Goal: Task Accomplishment & Management: Use online tool/utility

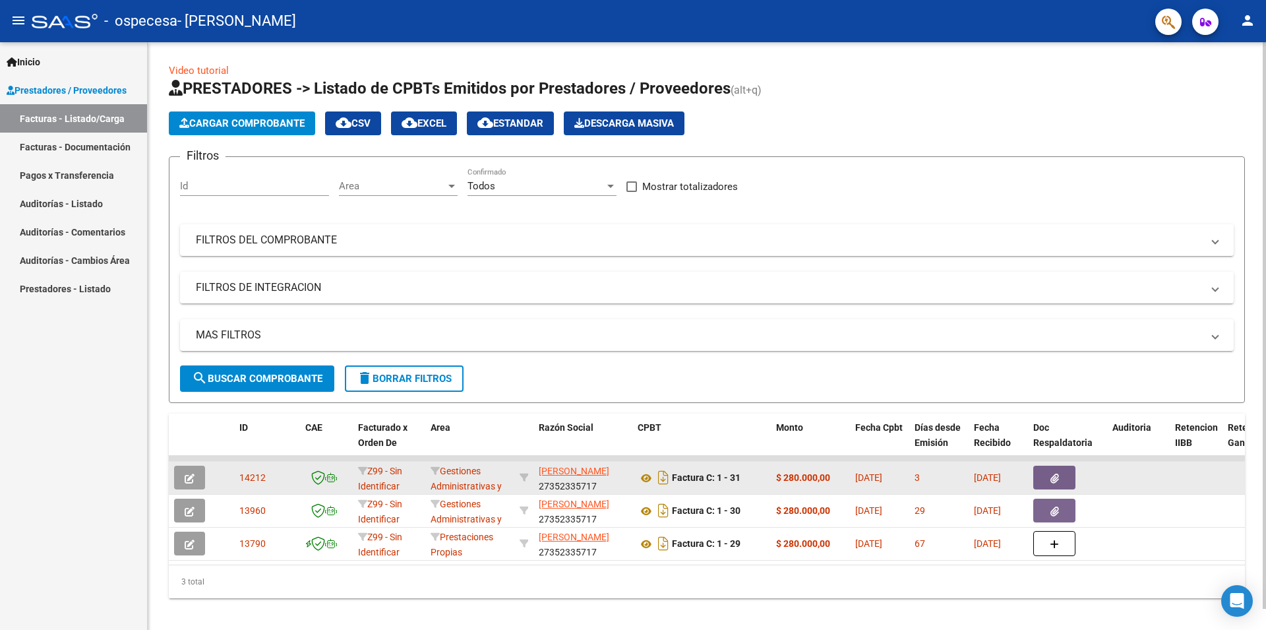
click at [1060, 481] on button "button" at bounding box center [1054, 477] width 42 height 24
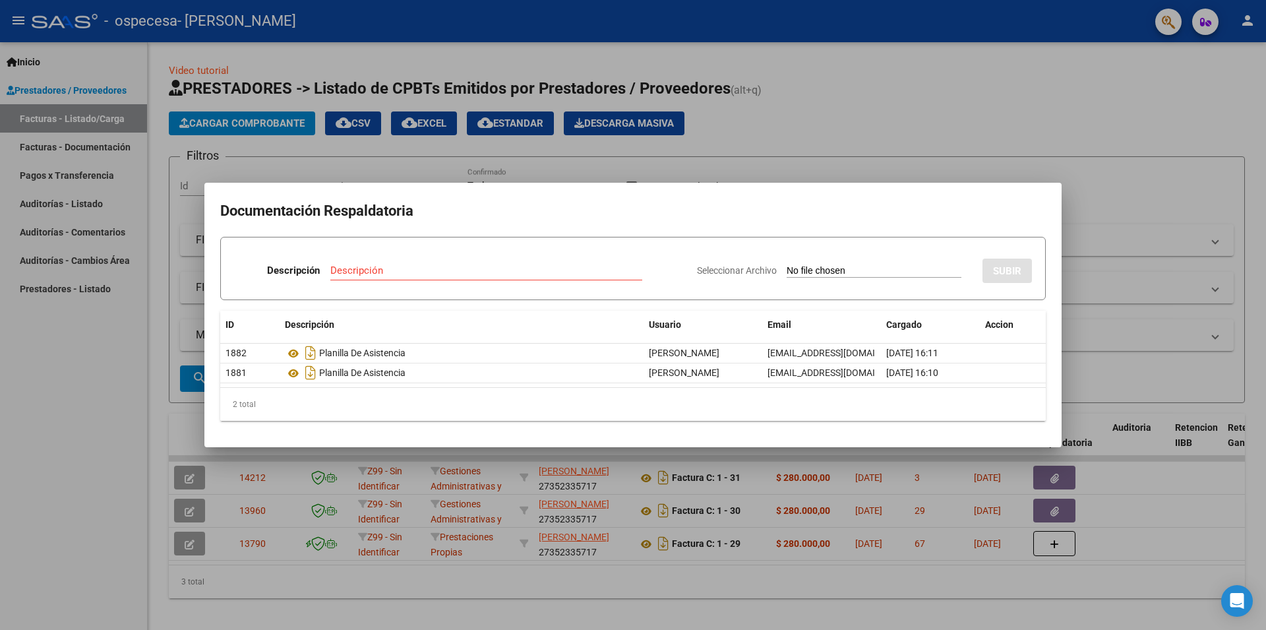
click at [829, 274] on input "Seleccionar Archivo" at bounding box center [873, 271] width 175 height 13
type input "C:\fakepath\Planilla Asistencia [DATE].pdf"
click at [481, 274] on input "Descripción" at bounding box center [447, 270] width 259 height 12
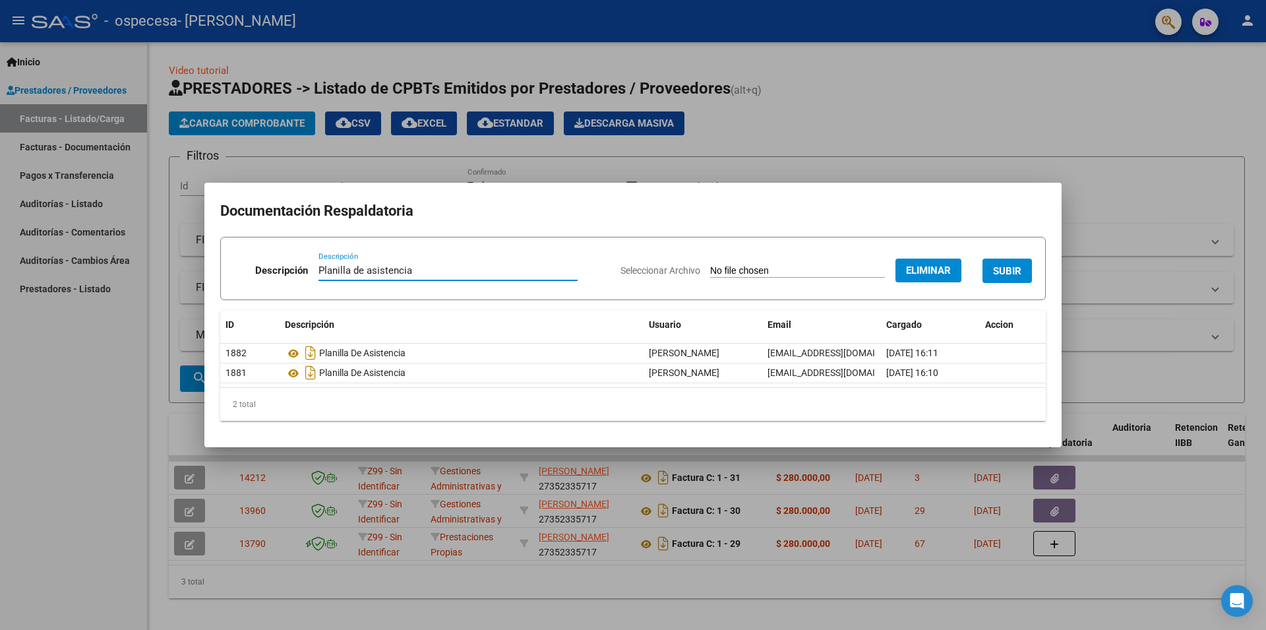
type input "Planilla de asistencia"
click at [1008, 274] on span "SUBIR" at bounding box center [1007, 271] width 28 height 12
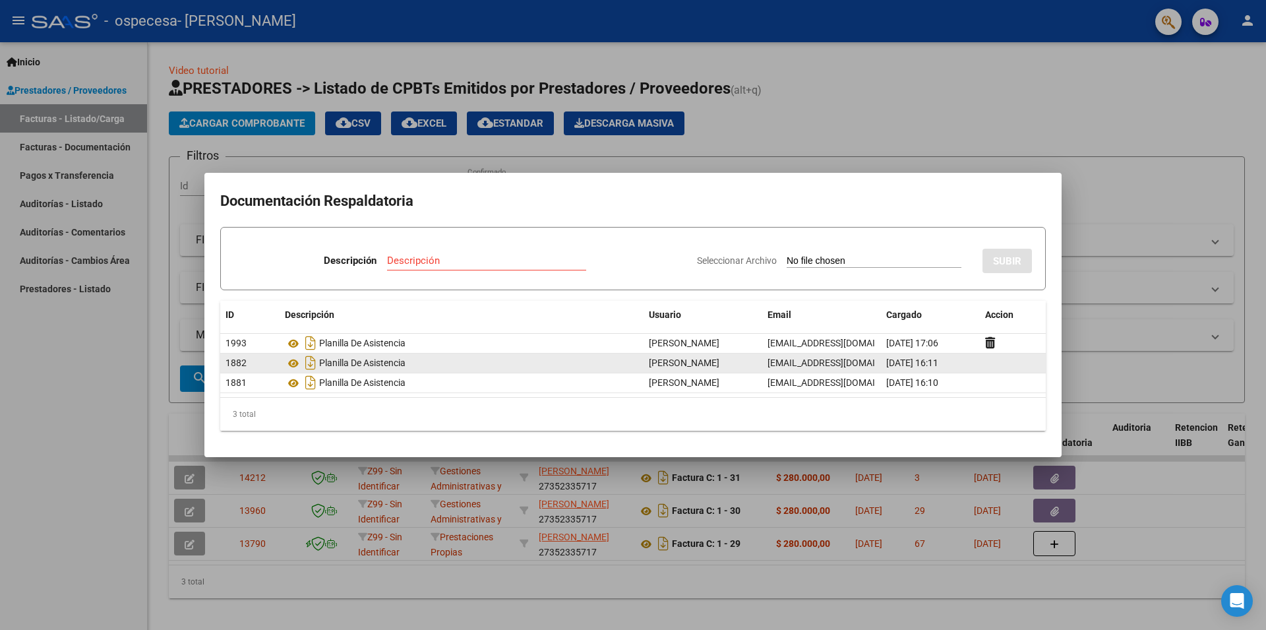
click at [1001, 365] on datatable-body-cell at bounding box center [1013, 362] width 66 height 19
click at [357, 363] on div "Planilla De Asistencia" at bounding box center [461, 362] width 353 height 21
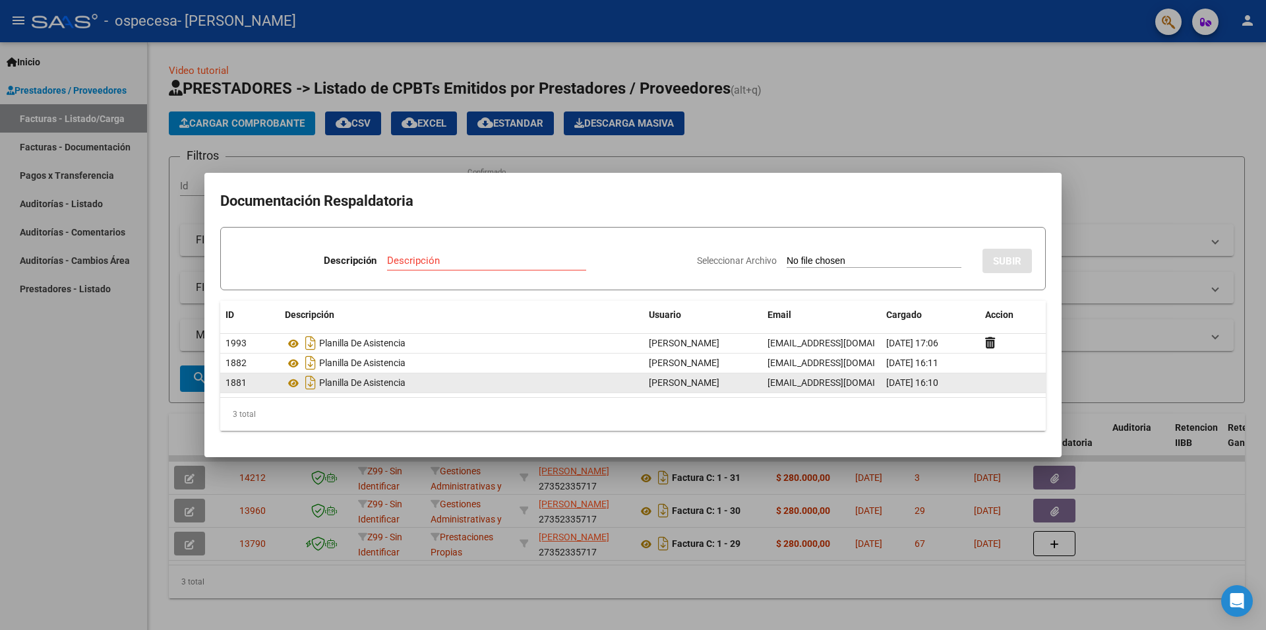
click at [484, 384] on div "Planilla De Asistencia" at bounding box center [461, 382] width 353 height 21
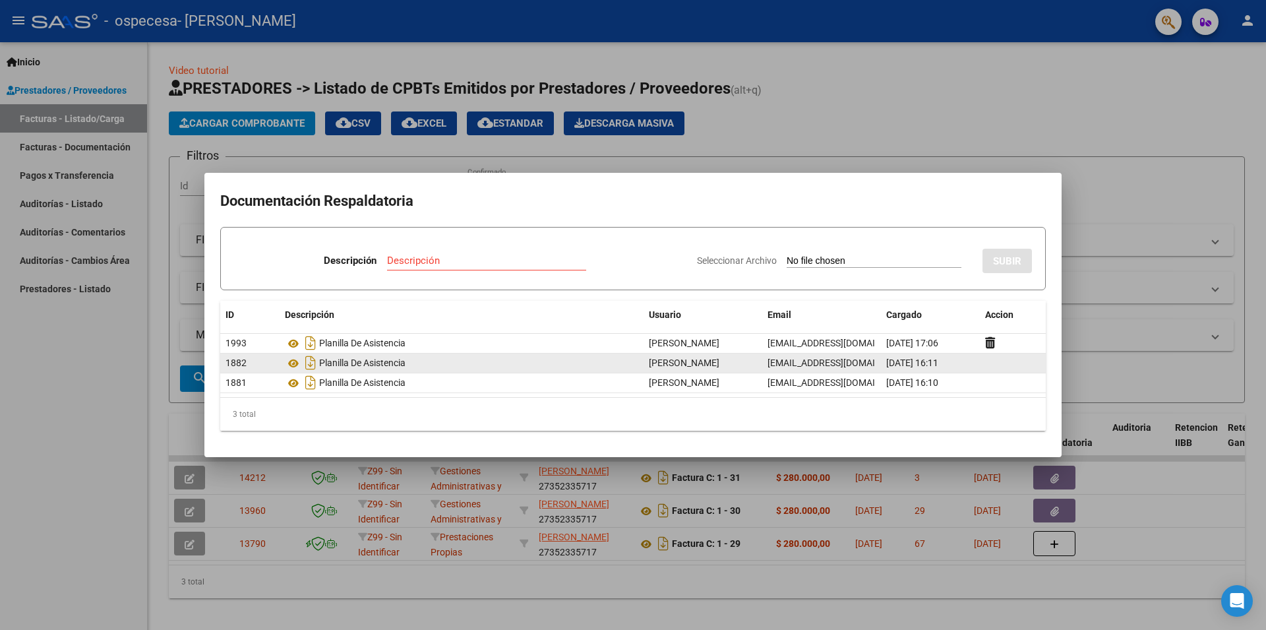
click at [757, 365] on datatable-body-cell "[PERSON_NAME]" at bounding box center [702, 362] width 119 height 19
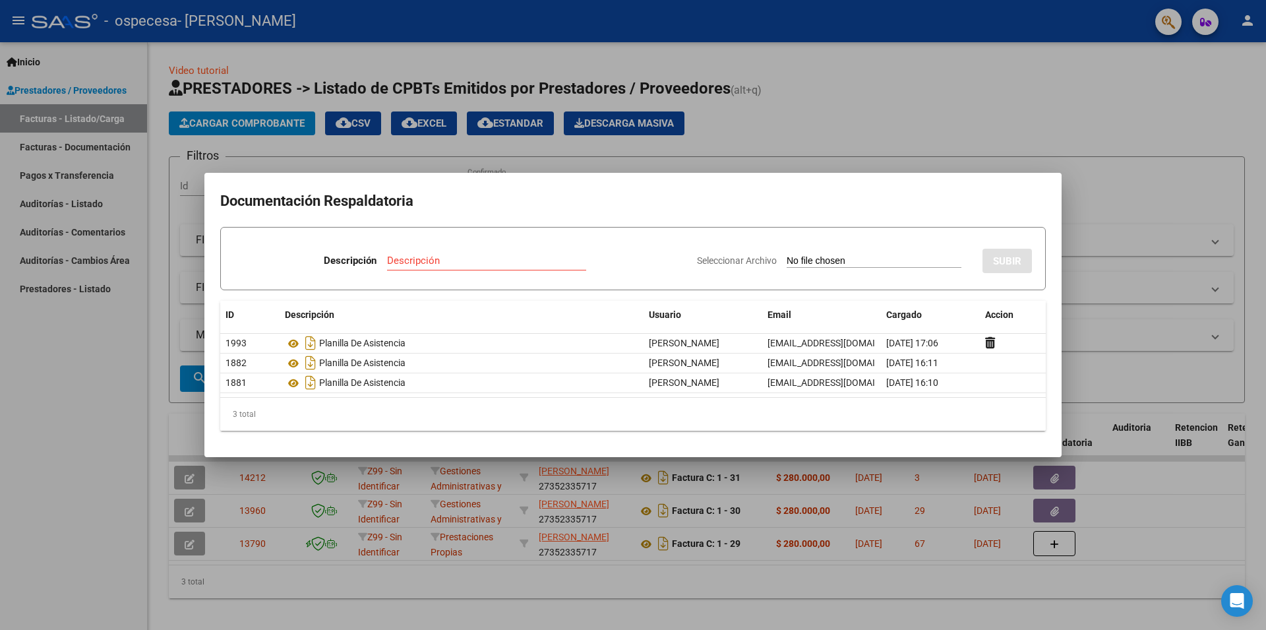
click at [1088, 264] on div at bounding box center [633, 315] width 1266 height 630
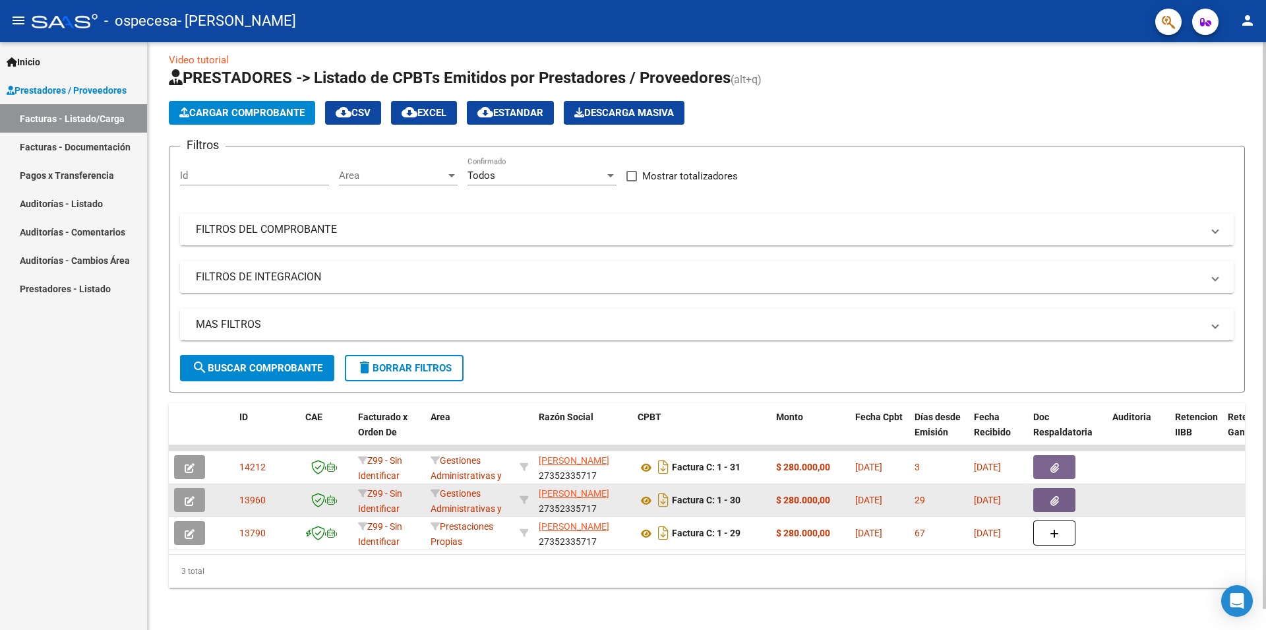
scroll to position [22, 0]
